Goal: Transaction & Acquisition: Purchase product/service

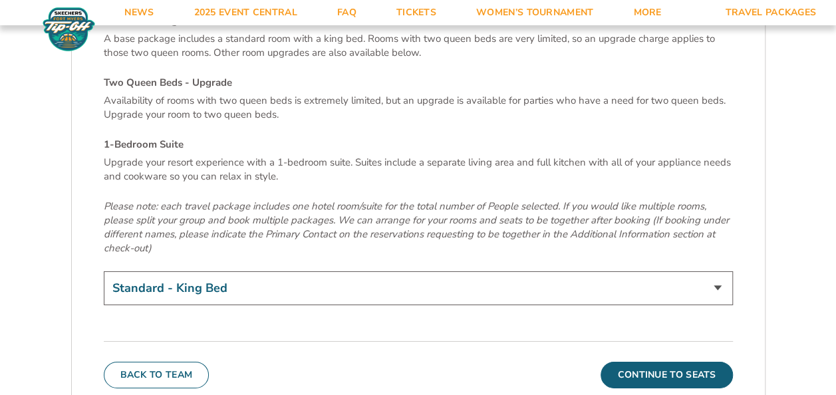
scroll to position [4657, 0]
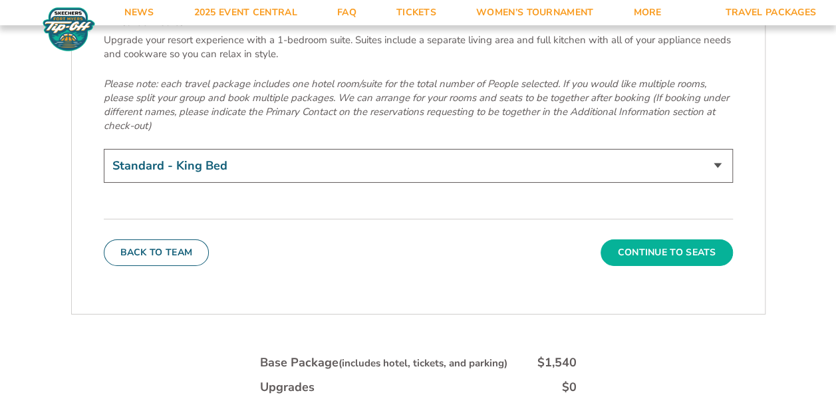
click at [639, 239] on button "Continue To Seats" at bounding box center [667, 252] width 132 height 27
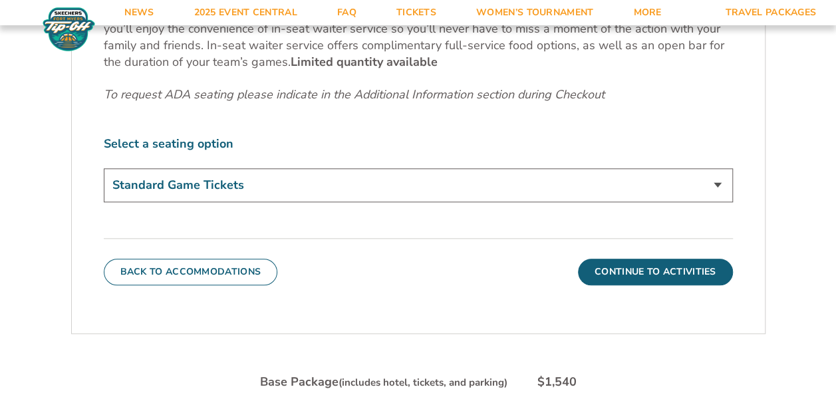
scroll to position [652, 0]
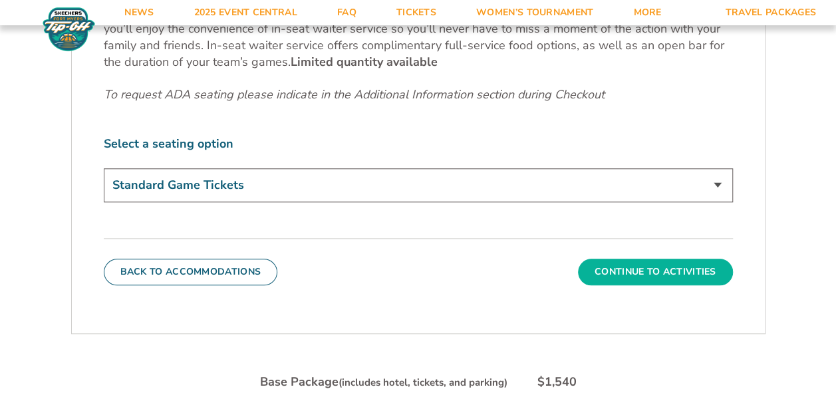
click at [641, 281] on button "Continue To Activities" at bounding box center [655, 272] width 155 height 27
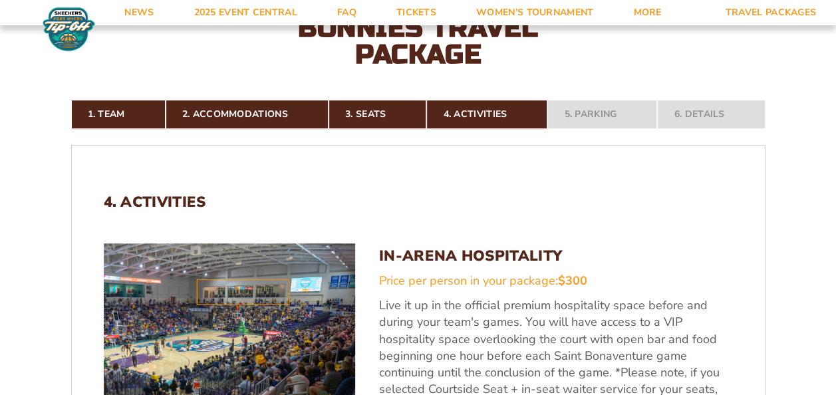
scroll to position [519, 0]
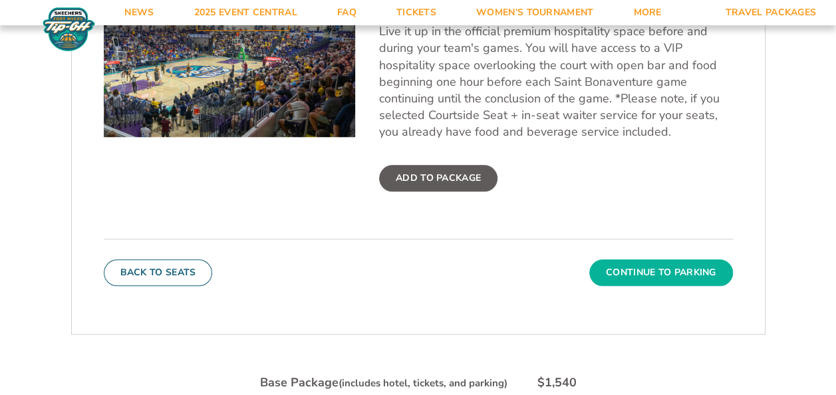
click at [638, 277] on button "Continue To Parking" at bounding box center [661, 272] width 144 height 27
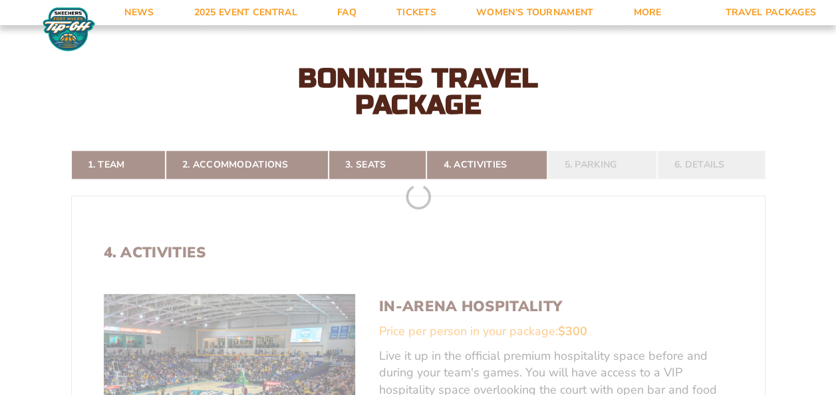
scroll to position [186, 0]
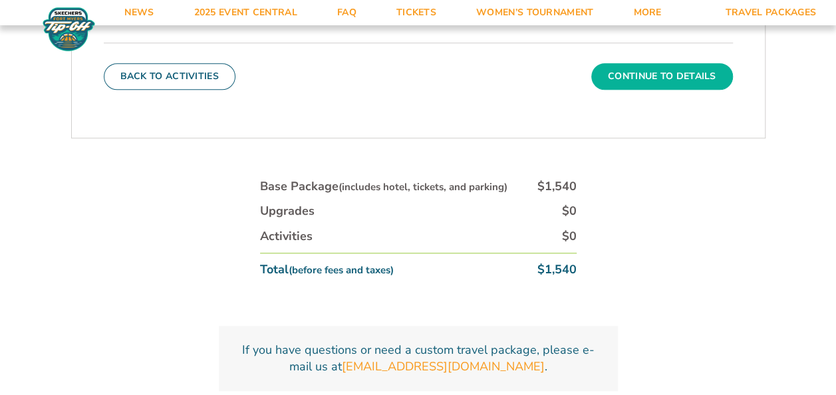
click at [665, 86] on button "Continue To Details" at bounding box center [662, 76] width 142 height 27
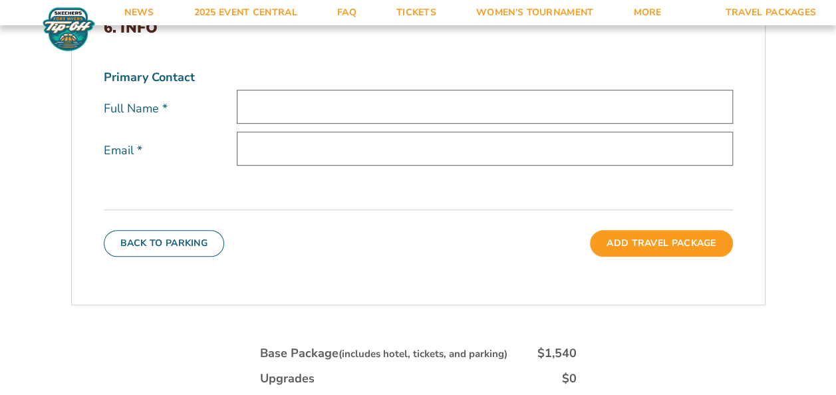
scroll to position [386, 0]
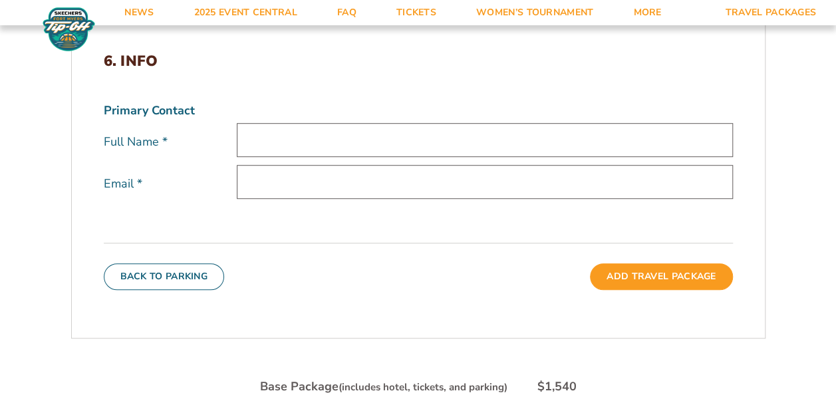
click at [323, 141] on input "text" at bounding box center [485, 140] width 496 height 34
type input "[PERSON_NAME]"
click at [305, 170] on input "email" at bounding box center [485, 182] width 496 height 34
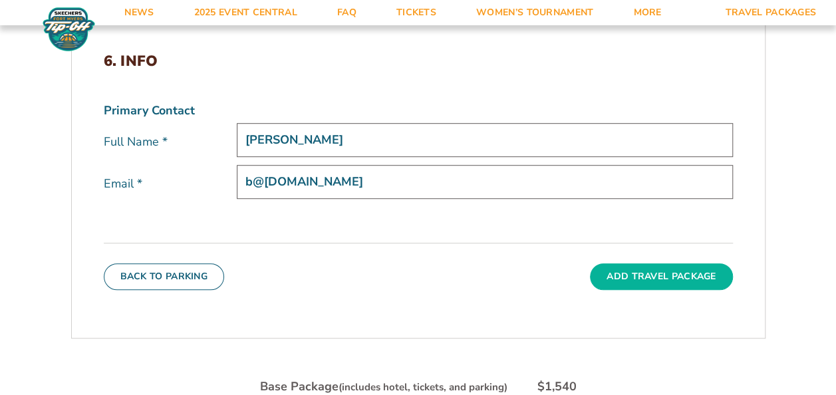
type input "b@[DOMAIN_NAME]"
click at [624, 283] on button "Add Travel Package" at bounding box center [661, 276] width 142 height 27
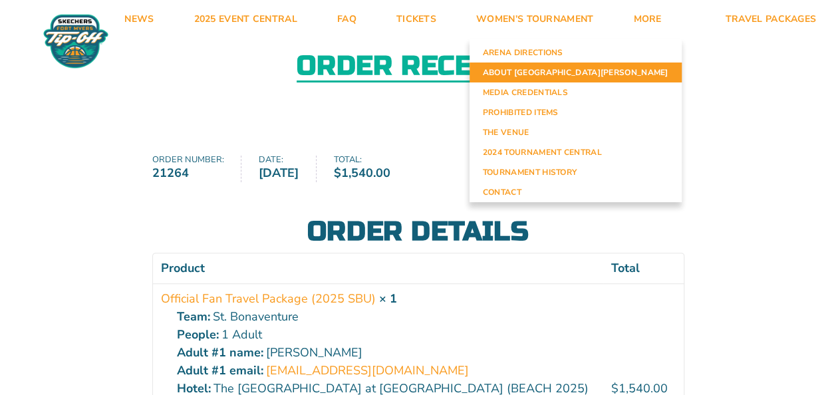
scroll to position [62, 0]
